Goal: Task Accomplishment & Management: Use online tool/utility

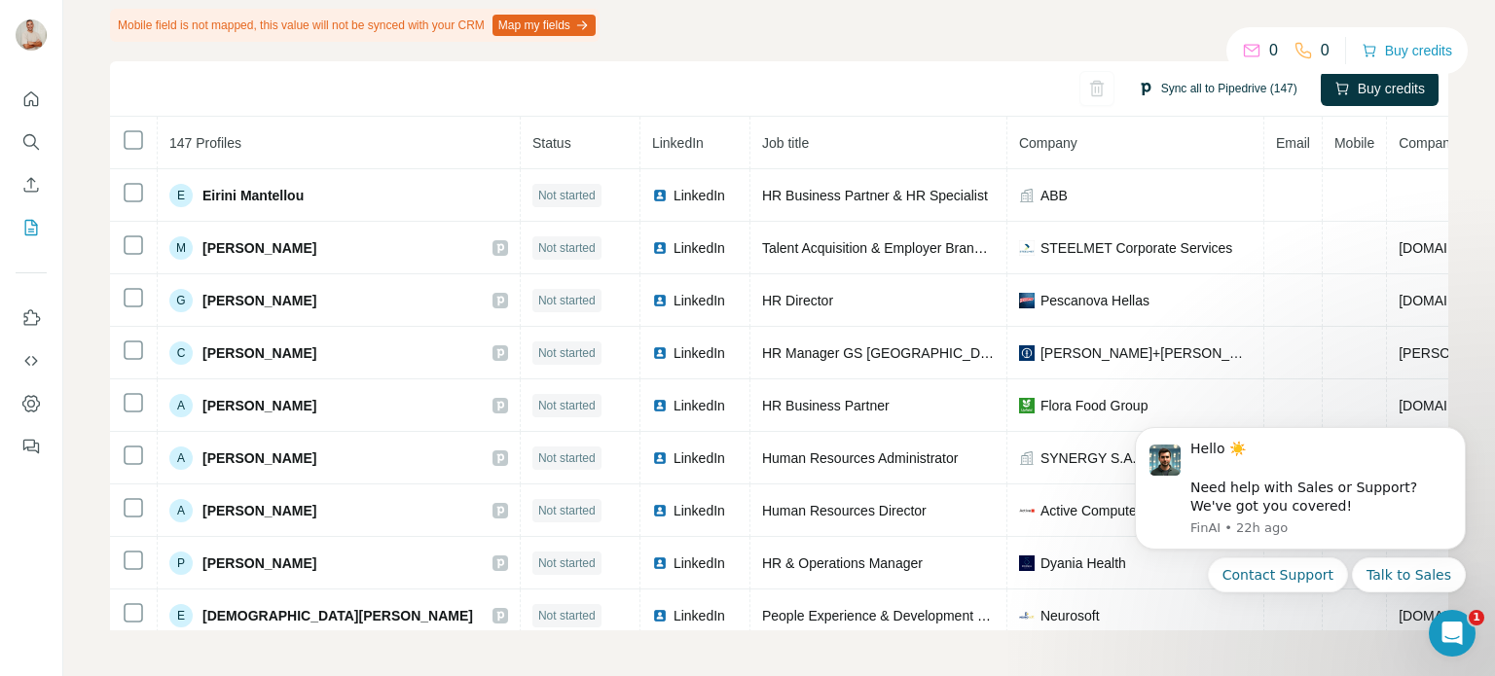
click at [1147, 92] on button "Sync all to Pipedrive (147)" at bounding box center [1217, 88] width 187 height 29
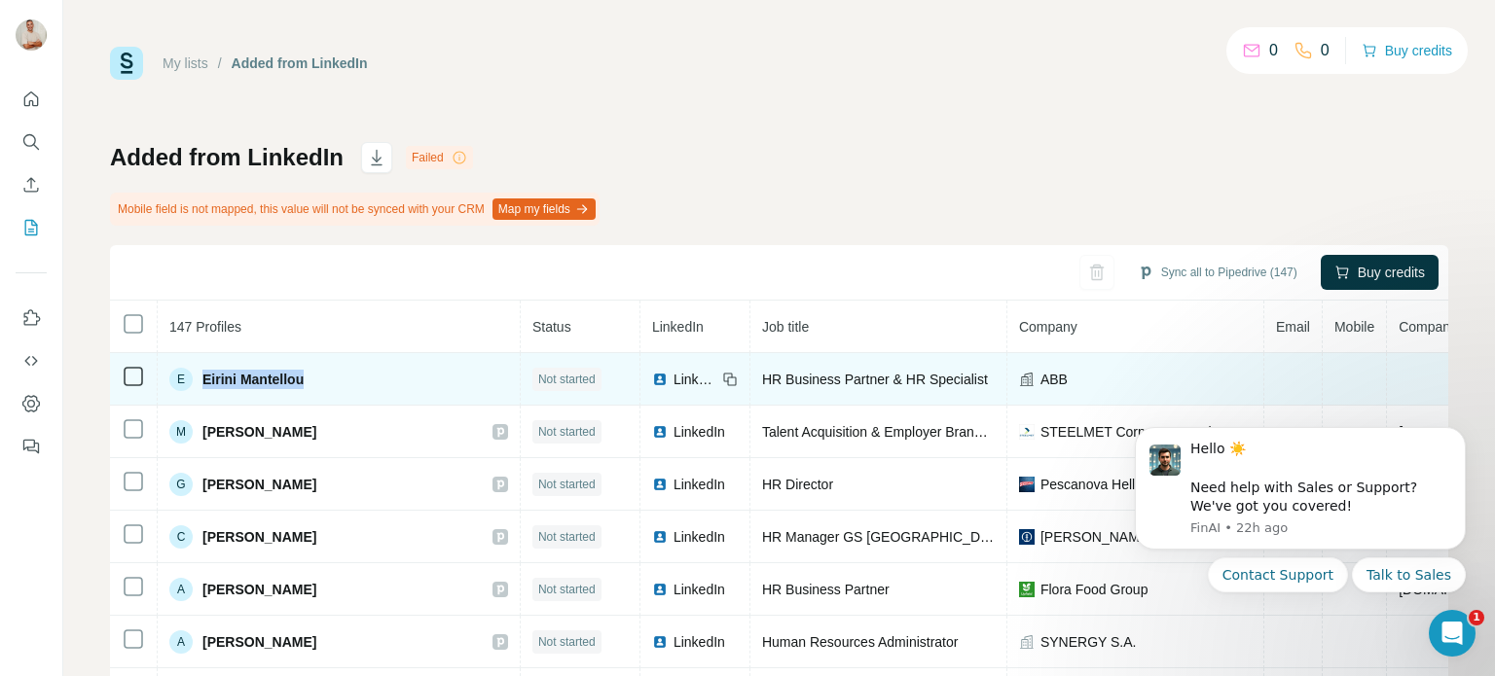
drag, startPoint x: 309, startPoint y: 377, endPoint x: 202, endPoint y: 360, distance: 108.3
click at [202, 360] on td "E Eirini Mantellou" at bounding box center [339, 379] width 363 height 53
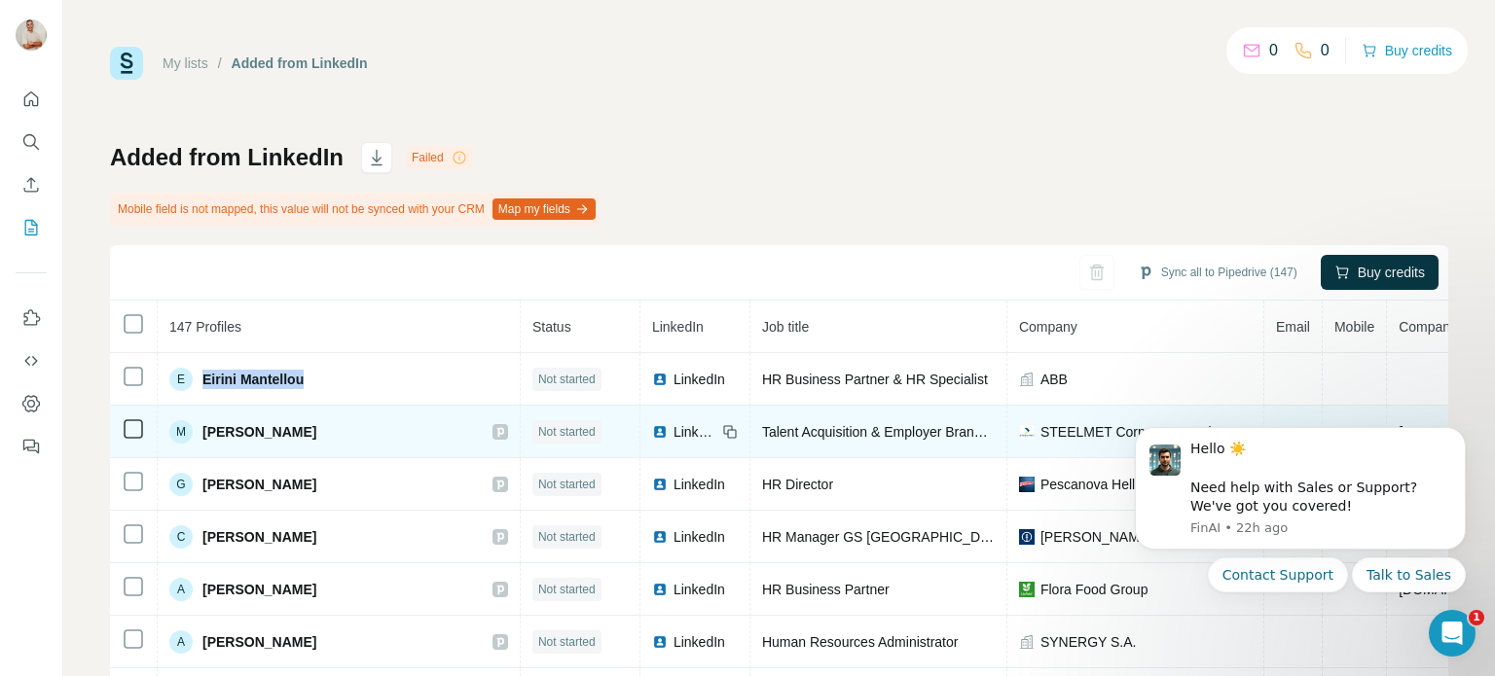
drag, startPoint x: 323, startPoint y: 435, endPoint x: 201, endPoint y: 431, distance: 121.7
click at [201, 431] on div "M Maria Thomadaki" at bounding box center [338, 431] width 339 height 23
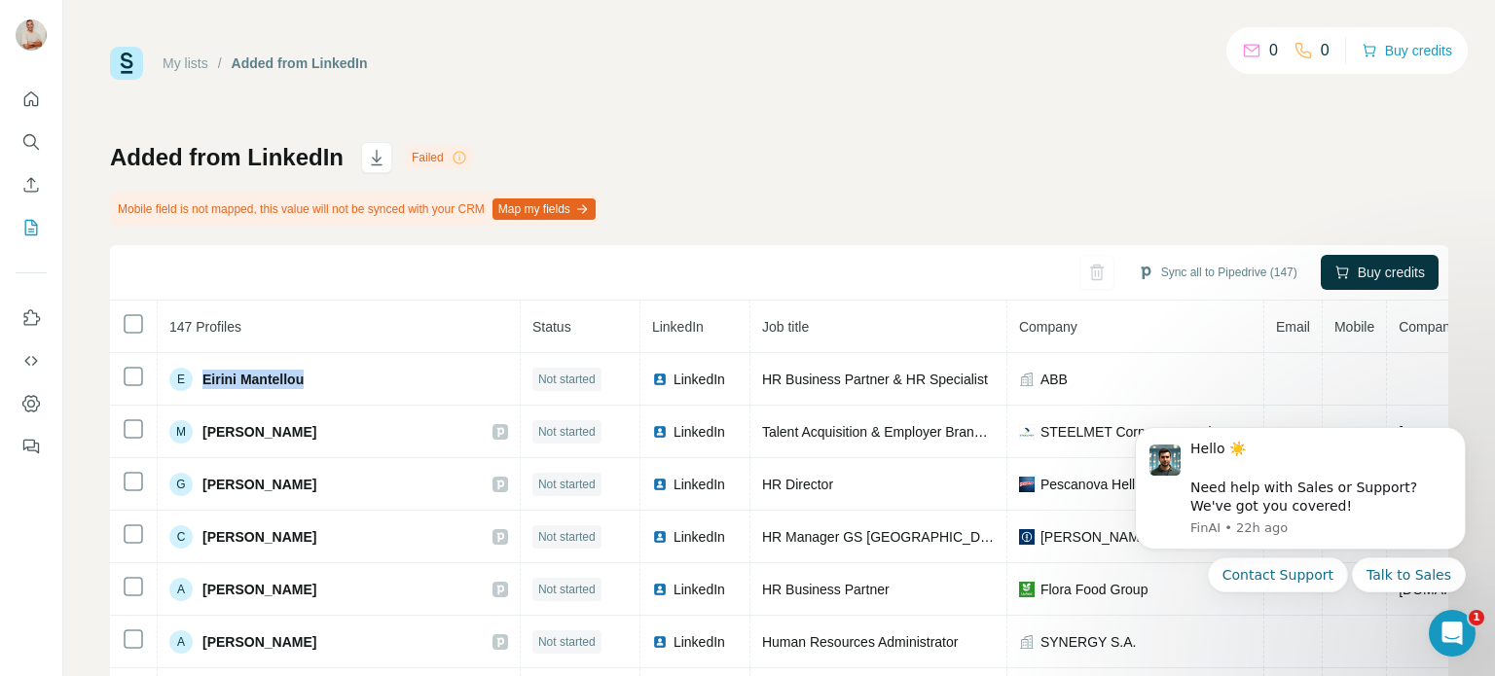
copy span "[PERSON_NAME]"
